Goal: Navigation & Orientation: Find specific page/section

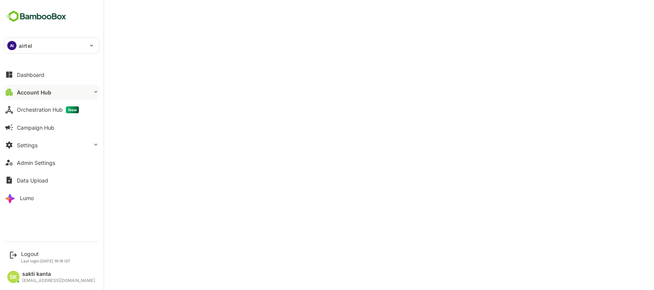
click at [70, 90] on button "Account Hub" at bounding box center [52, 92] width 96 height 15
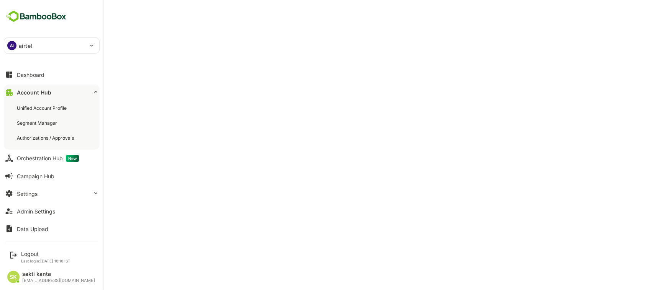
click at [70, 90] on button "Account Hub" at bounding box center [52, 92] width 96 height 15
click at [38, 89] on div "Account Hub" at bounding box center [34, 92] width 34 height 7
click at [25, 90] on div "Account Hub" at bounding box center [34, 92] width 34 height 7
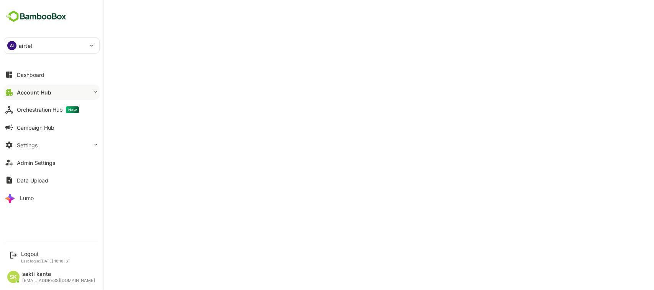
click at [25, 90] on div "Account Hub" at bounding box center [34, 92] width 34 height 7
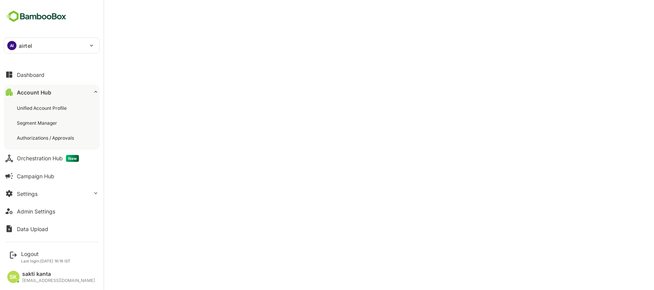
click at [25, 90] on div "Account Hub" at bounding box center [34, 92] width 34 height 7
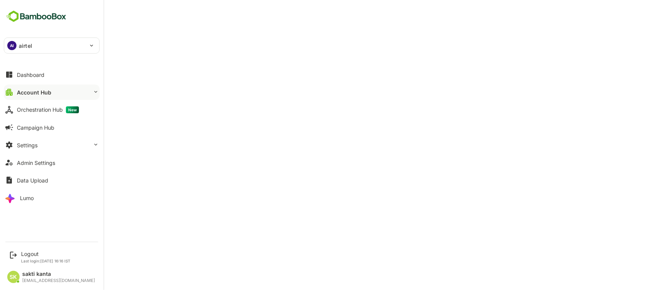
click at [25, 90] on div "Account Hub" at bounding box center [34, 92] width 34 height 7
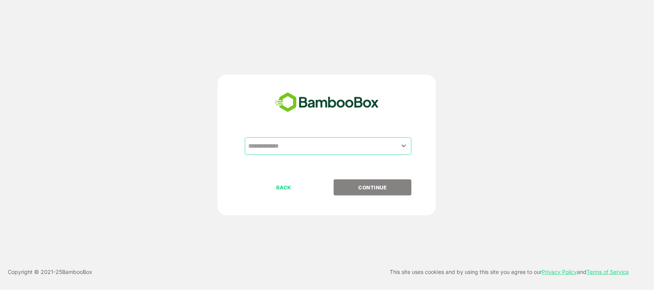
click at [392, 146] on input "text" at bounding box center [328, 146] width 164 height 15
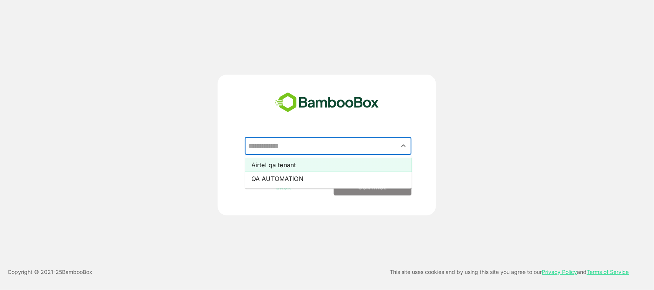
click at [385, 161] on li "Airtel qa tenant" at bounding box center [328, 165] width 167 height 14
type input "**********"
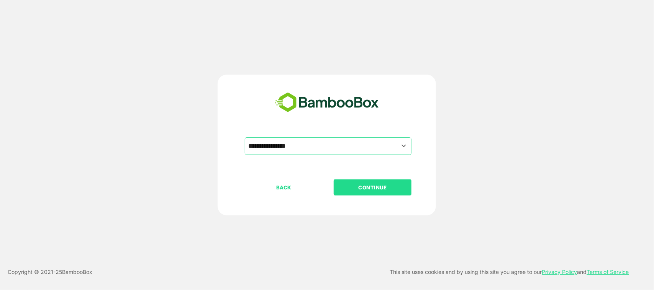
click at [384, 185] on p "CONTINUE" at bounding box center [373, 188] width 77 height 8
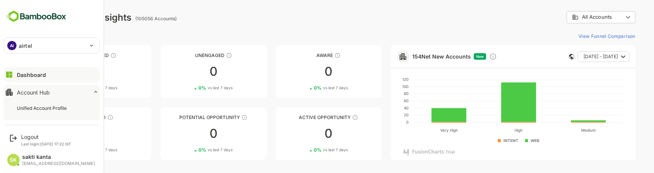
click at [64, 59] on div "AI airtel ****** Dashboard Account Hub Unified Account Profile Segment Manager …" at bounding box center [51, 60] width 103 height 120
click at [52, 95] on button "Account Hub" at bounding box center [52, 92] width 96 height 15
click at [48, 93] on div "Account Hub" at bounding box center [33, 92] width 33 height 7
click at [29, 97] on button "Account Hub" at bounding box center [52, 92] width 96 height 15
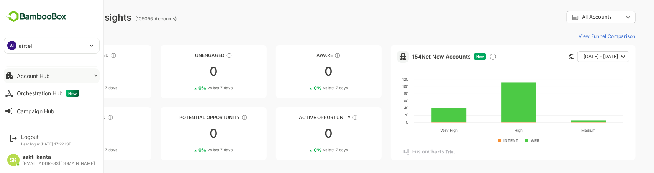
scroll to position [15, 0]
click at [48, 79] on div "Account Hub" at bounding box center [33, 77] width 33 height 7
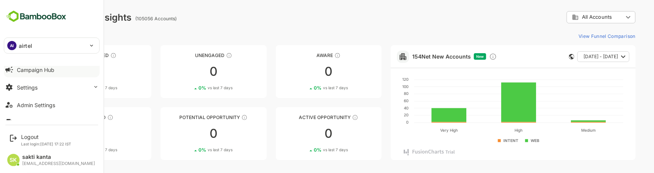
scroll to position [0, 0]
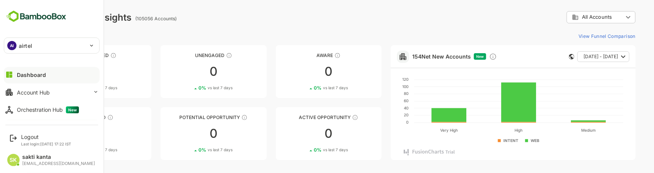
click at [58, 94] on button "Account Hub" at bounding box center [52, 92] width 96 height 15
click at [52, 88] on button "Account Hub" at bounding box center [52, 92] width 96 height 15
click at [50, 105] on div "Unified Account Profile" at bounding box center [42, 108] width 51 height 7
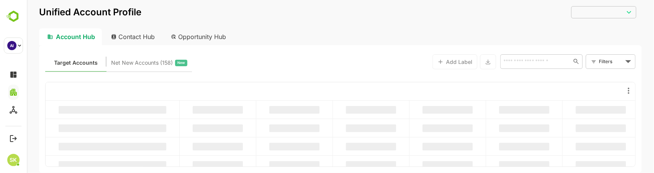
type input "**********"
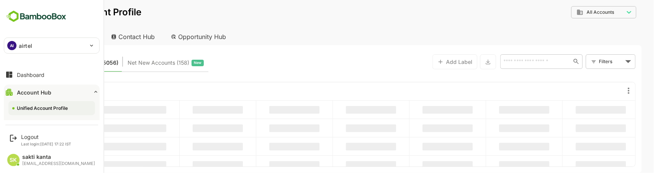
scroll to position [27, 0]
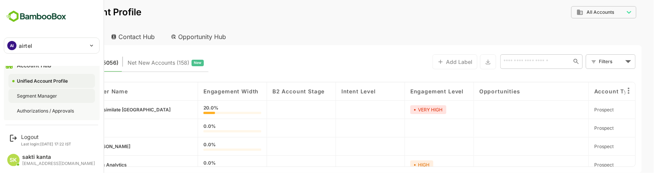
click at [34, 93] on div "Segment Manager" at bounding box center [38, 96] width 42 height 7
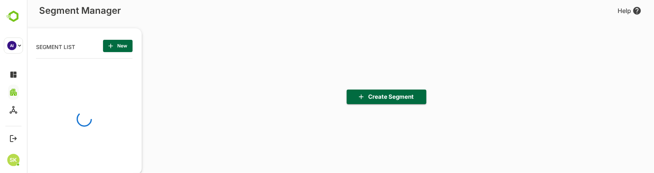
scroll to position [120, 94]
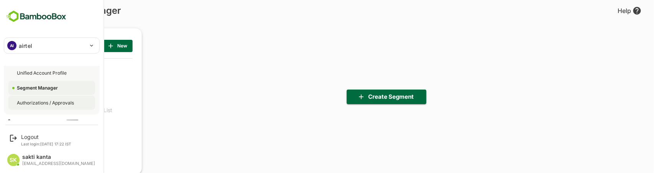
click at [33, 98] on div "Authorizations / Approvals" at bounding box center [51, 103] width 87 height 14
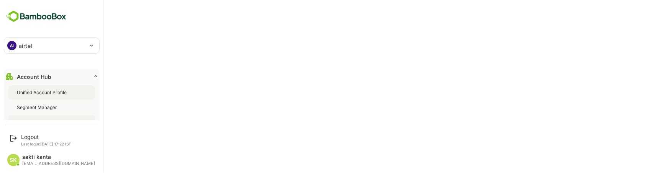
scroll to position [16, 0]
click at [41, 75] on div "Account Hub" at bounding box center [34, 76] width 34 height 7
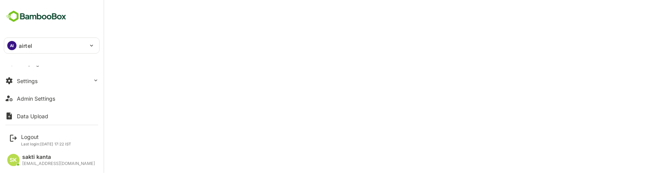
scroll to position [65, 0]
click at [43, 77] on button "Settings" at bounding box center [52, 79] width 96 height 15
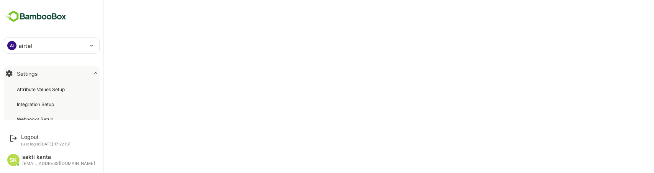
scroll to position [71, 0]
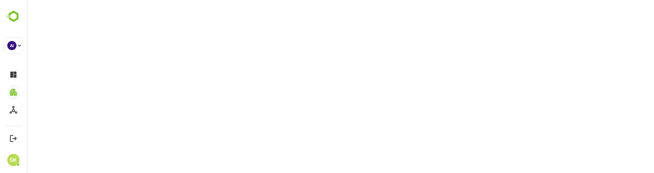
click at [161, 3] on html at bounding box center [339, 1] width 627 height 3
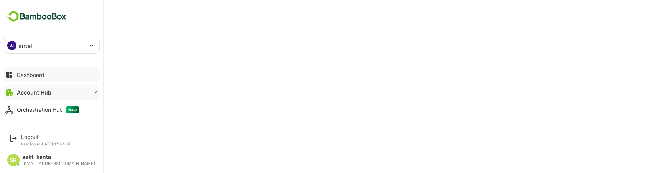
click at [34, 73] on div "Dashboard" at bounding box center [31, 75] width 28 height 7
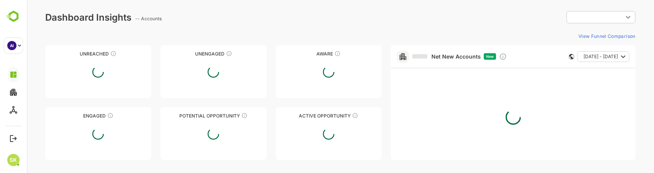
type input "**********"
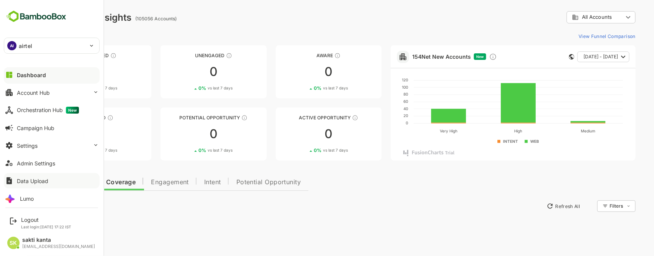
scroll to position [5, 0]
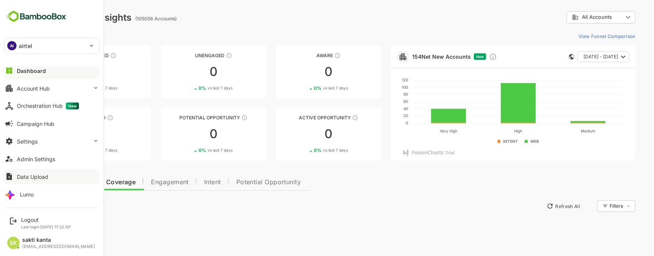
click at [6, 10] on img at bounding box center [36, 16] width 65 height 15
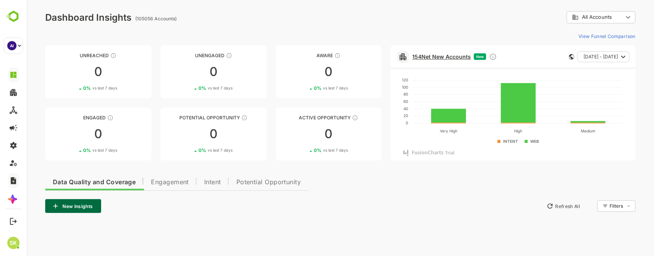
click at [444, 56] on link "154 Net New Accounts" at bounding box center [441, 56] width 59 height 7
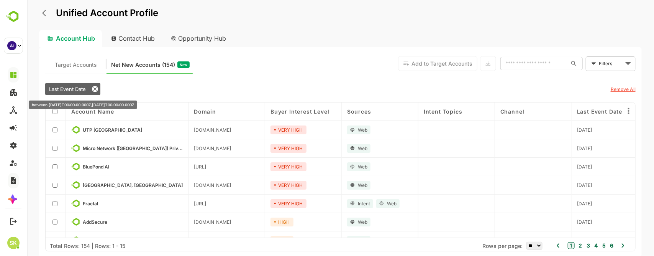
click at [93, 89] on icon at bounding box center [95, 89] width 6 height 6
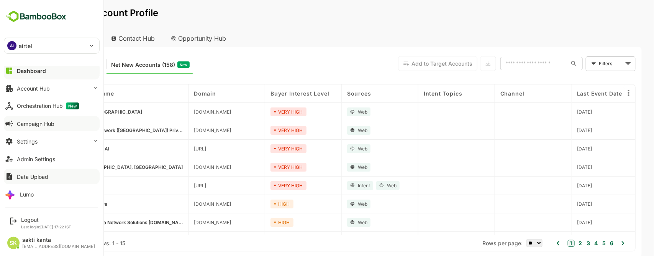
click at [23, 121] on div "Campaign Hub" at bounding box center [36, 123] width 38 height 7
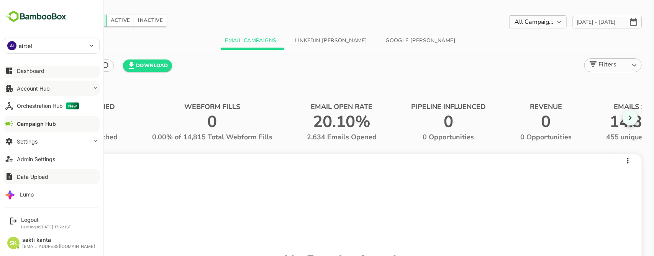
click at [35, 87] on div "Account Hub" at bounding box center [33, 88] width 33 height 7
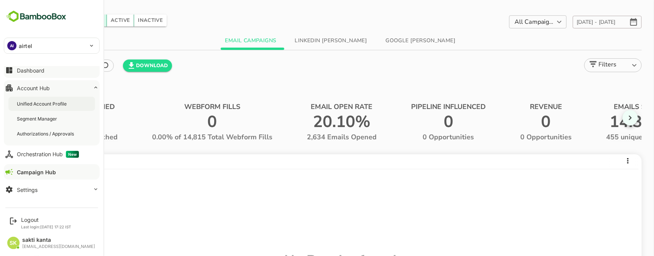
click at [35, 99] on div "Unified Account Profile" at bounding box center [51, 104] width 87 height 14
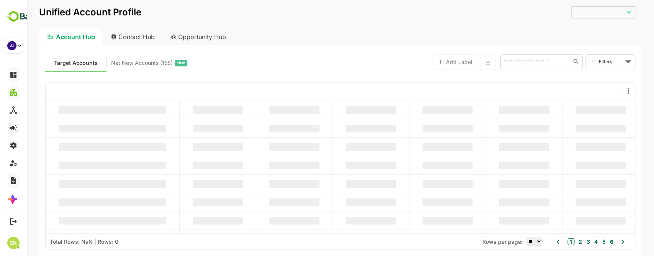
type input "**********"
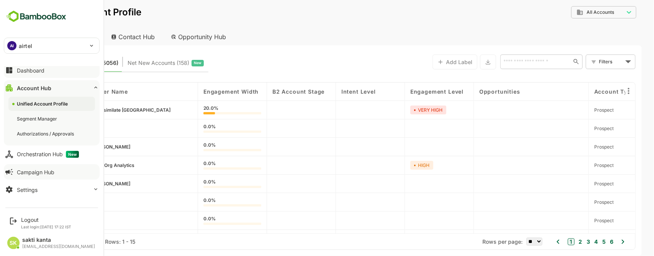
click at [26, 74] on button "Dashboard" at bounding box center [52, 69] width 96 height 15
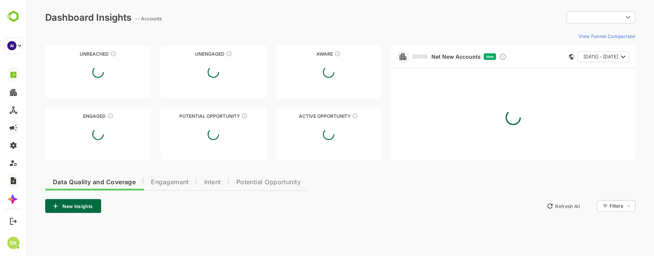
type input "**********"
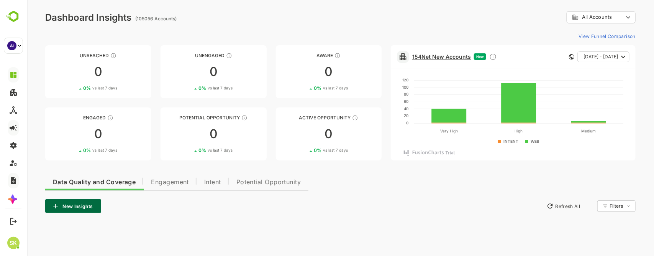
click at [433, 57] on link "154 Net New Accounts" at bounding box center [441, 56] width 59 height 7
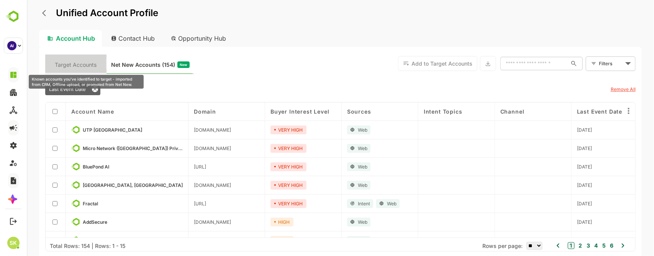
click at [85, 63] on span "Target Accounts" at bounding box center [76, 65] width 42 height 10
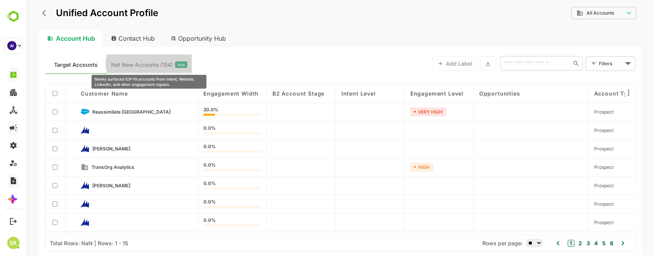
click at [144, 61] on span "Net New Accounts ( 154 )" at bounding box center [142, 65] width 62 height 10
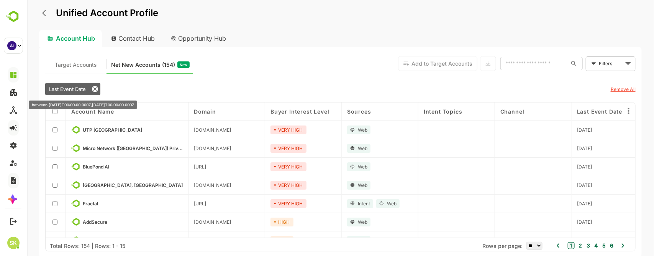
click at [94, 90] on icon at bounding box center [95, 89] width 6 height 6
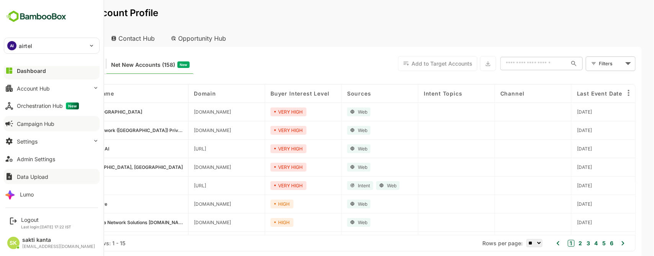
click at [32, 67] on div "Dashboard" at bounding box center [31, 70] width 29 height 7
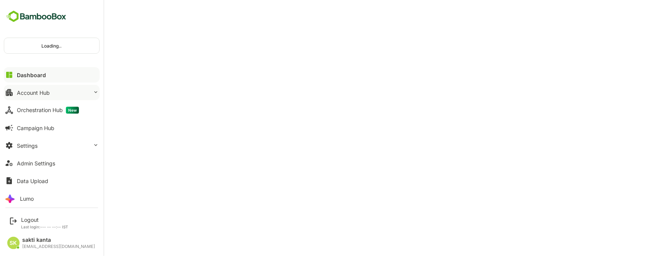
click at [30, 89] on div "Account Hub" at bounding box center [33, 92] width 33 height 7
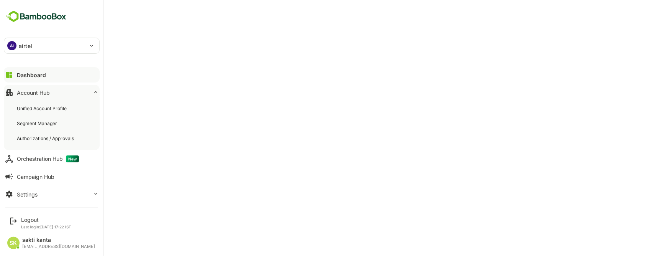
click at [38, 105] on div "Unified Account Profile" at bounding box center [42, 108] width 51 height 7
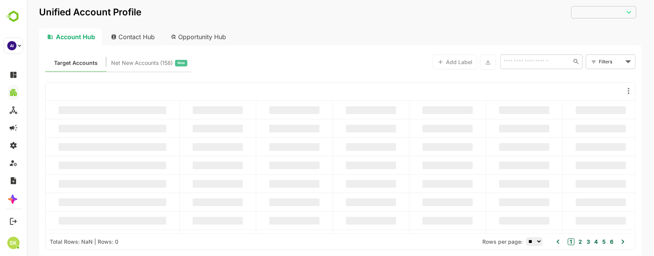
type input "**********"
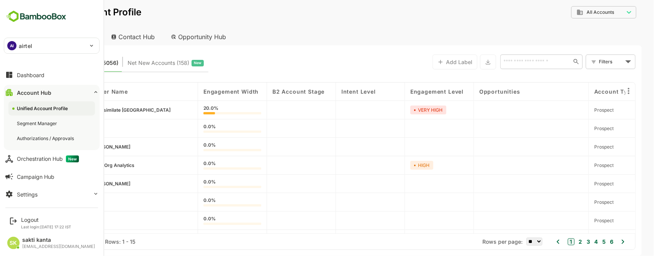
click at [33, 17] on img at bounding box center [36, 16] width 65 height 15
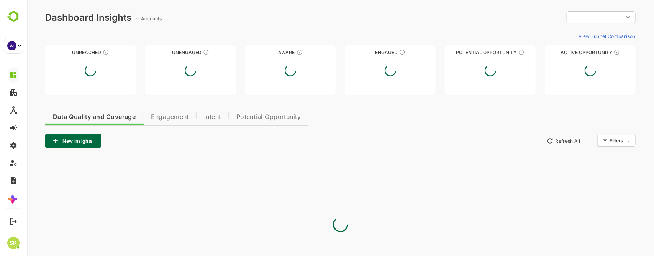
type input "**********"
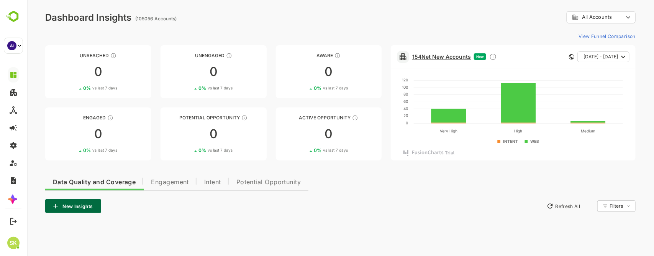
click at [445, 55] on link "154 Net New Accounts" at bounding box center [441, 56] width 59 height 7
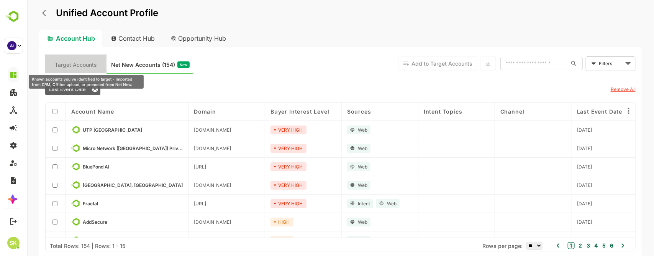
click at [71, 62] on span "Target Accounts" at bounding box center [76, 65] width 42 height 10
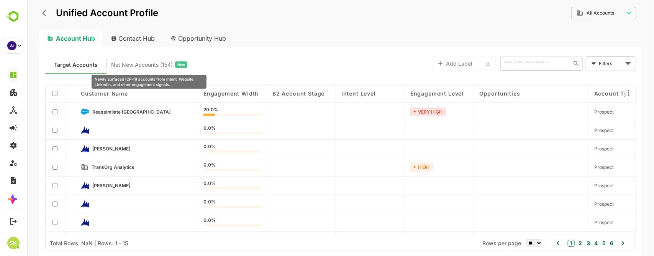
click at [125, 66] on span "Net New Accounts ( 154 )" at bounding box center [142, 65] width 62 height 10
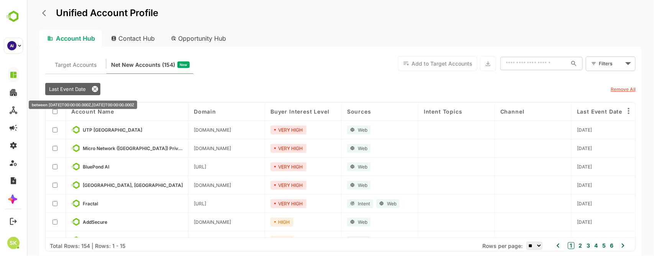
click at [94, 89] on icon at bounding box center [95, 89] width 6 height 6
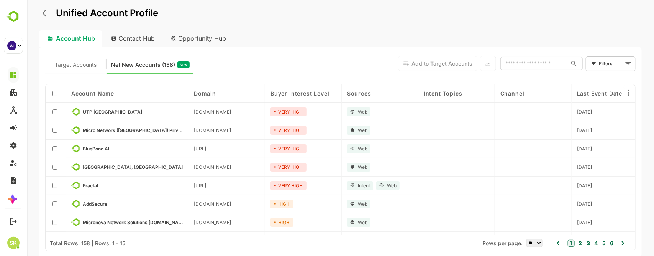
click at [256, 13] on div "Unified Account Profile" at bounding box center [340, 18] width 603 height 24
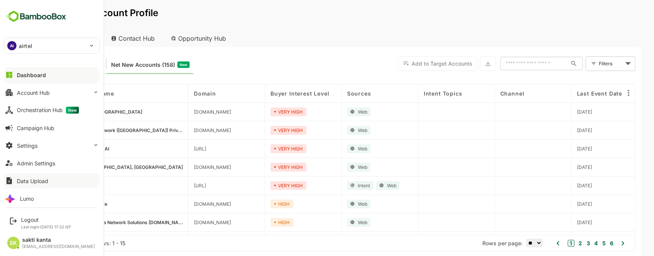
scroll to position [5, 0]
